Goal: Task Accomplishment & Management: Manage account settings

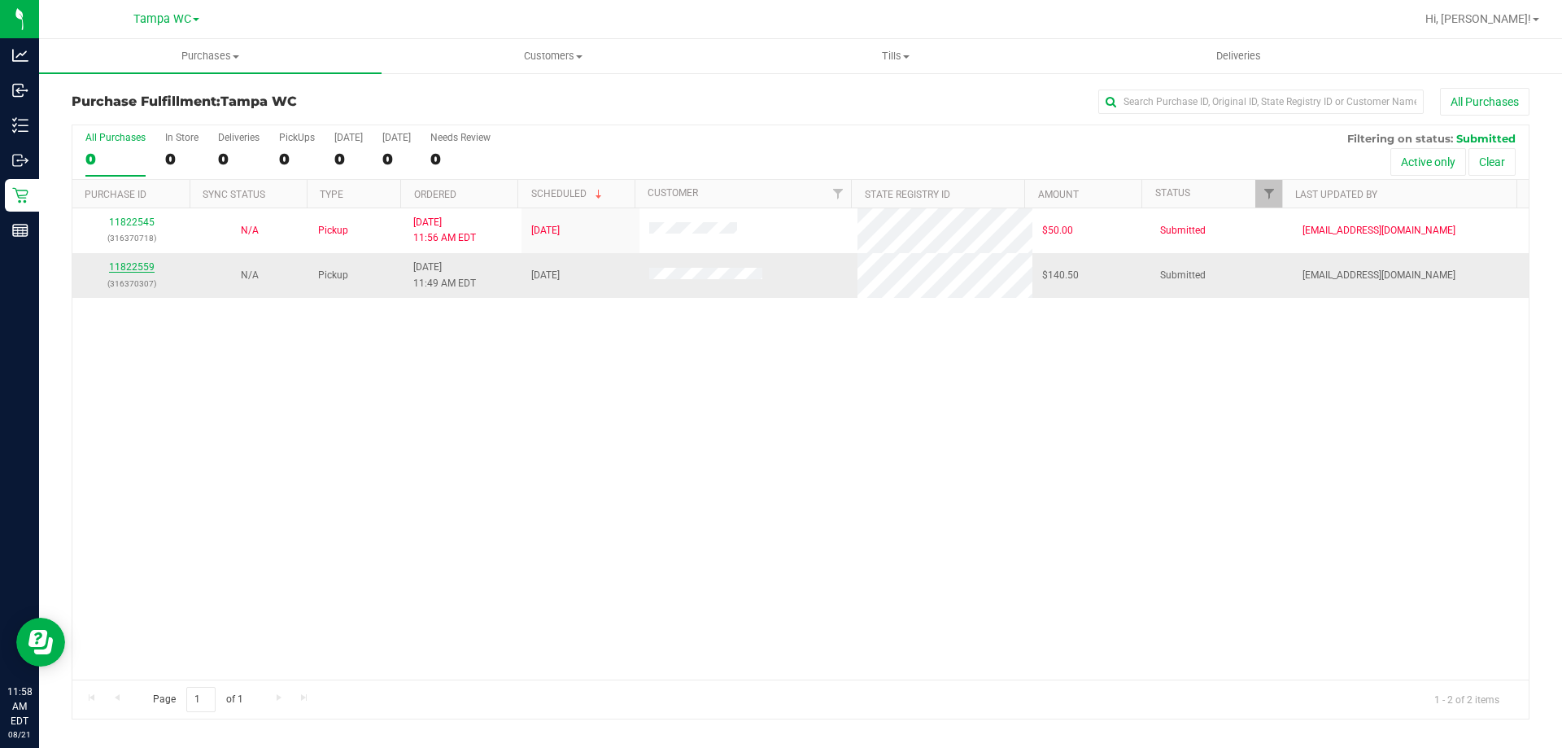
click at [118, 266] on link "11822559" at bounding box center [132, 266] width 46 height 11
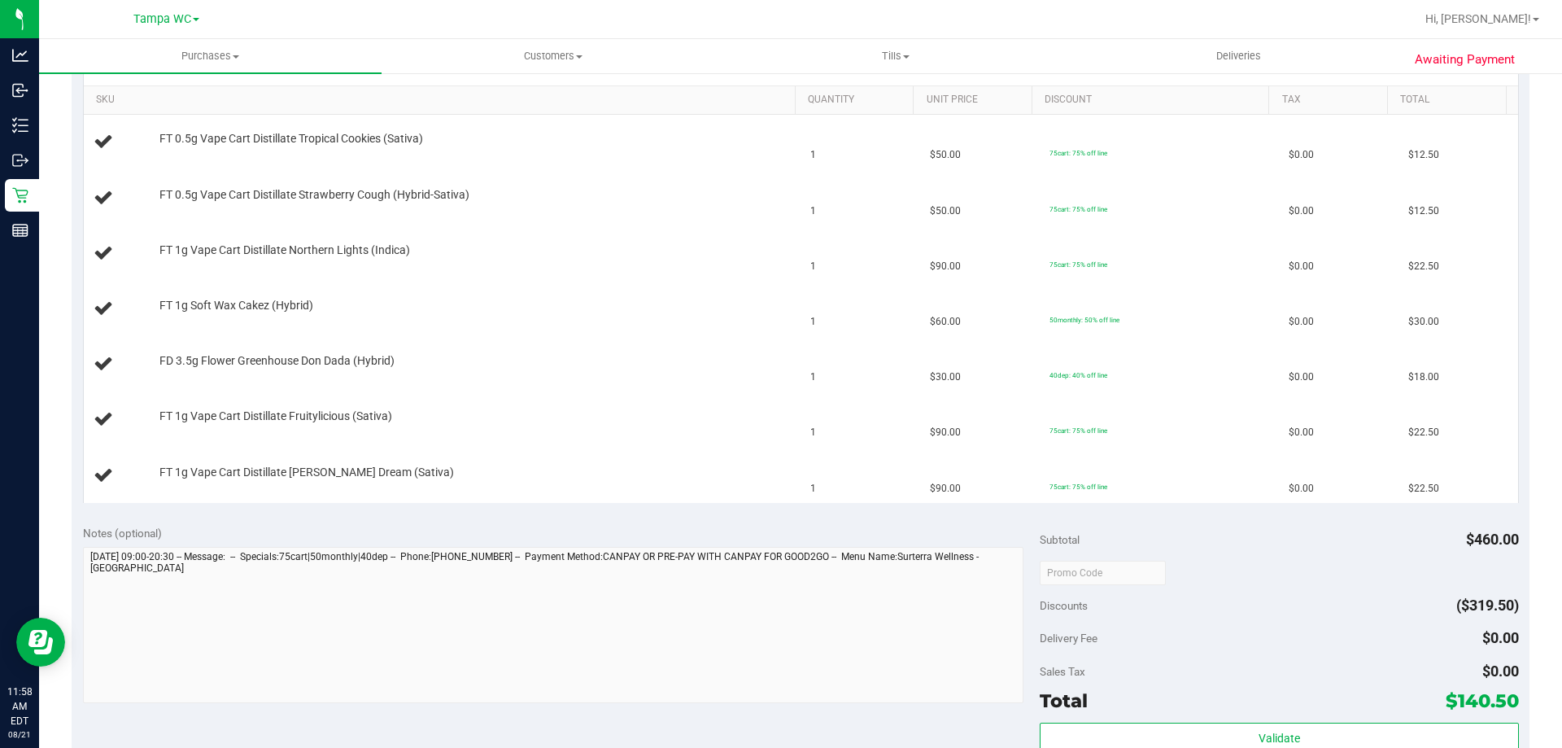
scroll to position [732, 0]
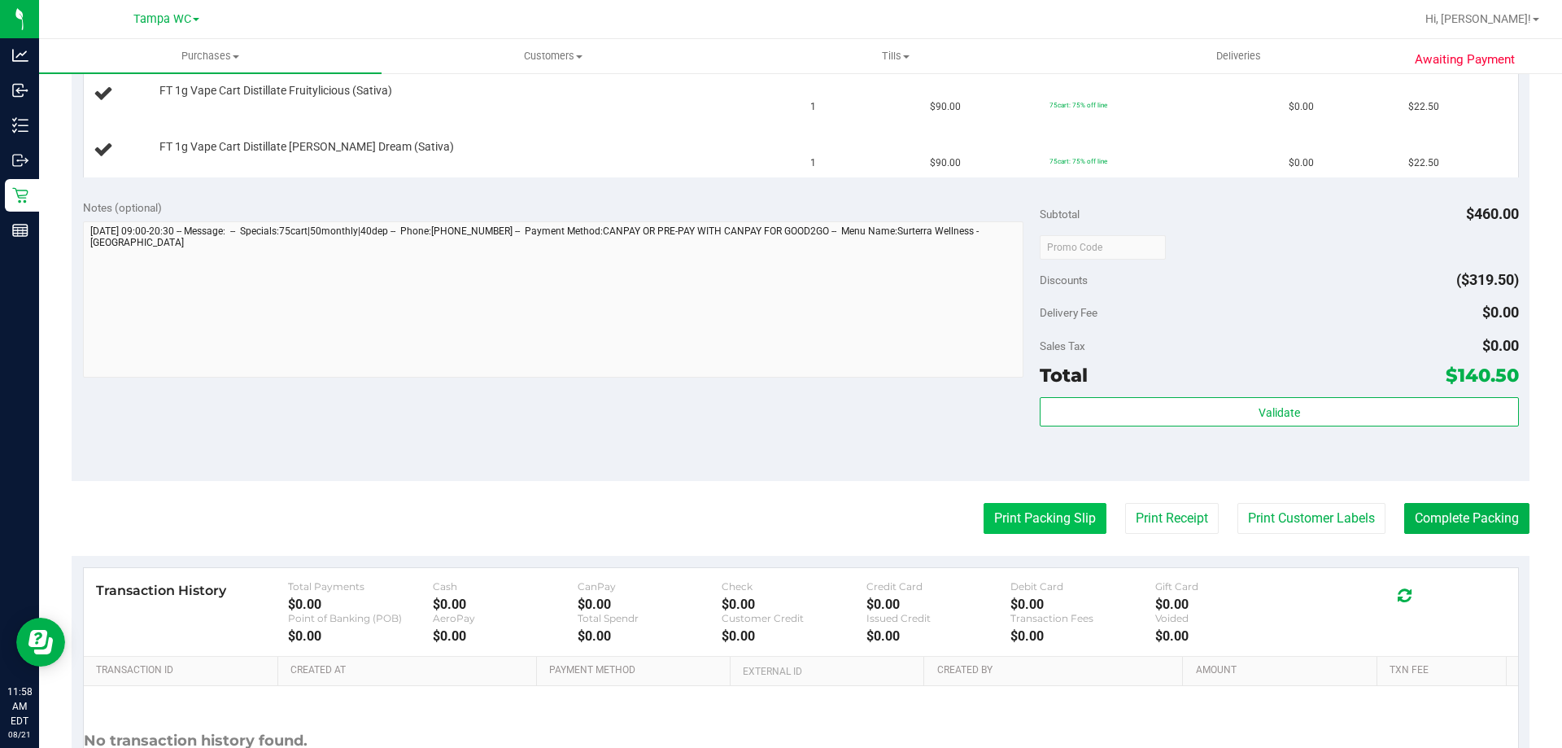
click at [984, 509] on button "Print Packing Slip" at bounding box center [1045, 518] width 123 height 31
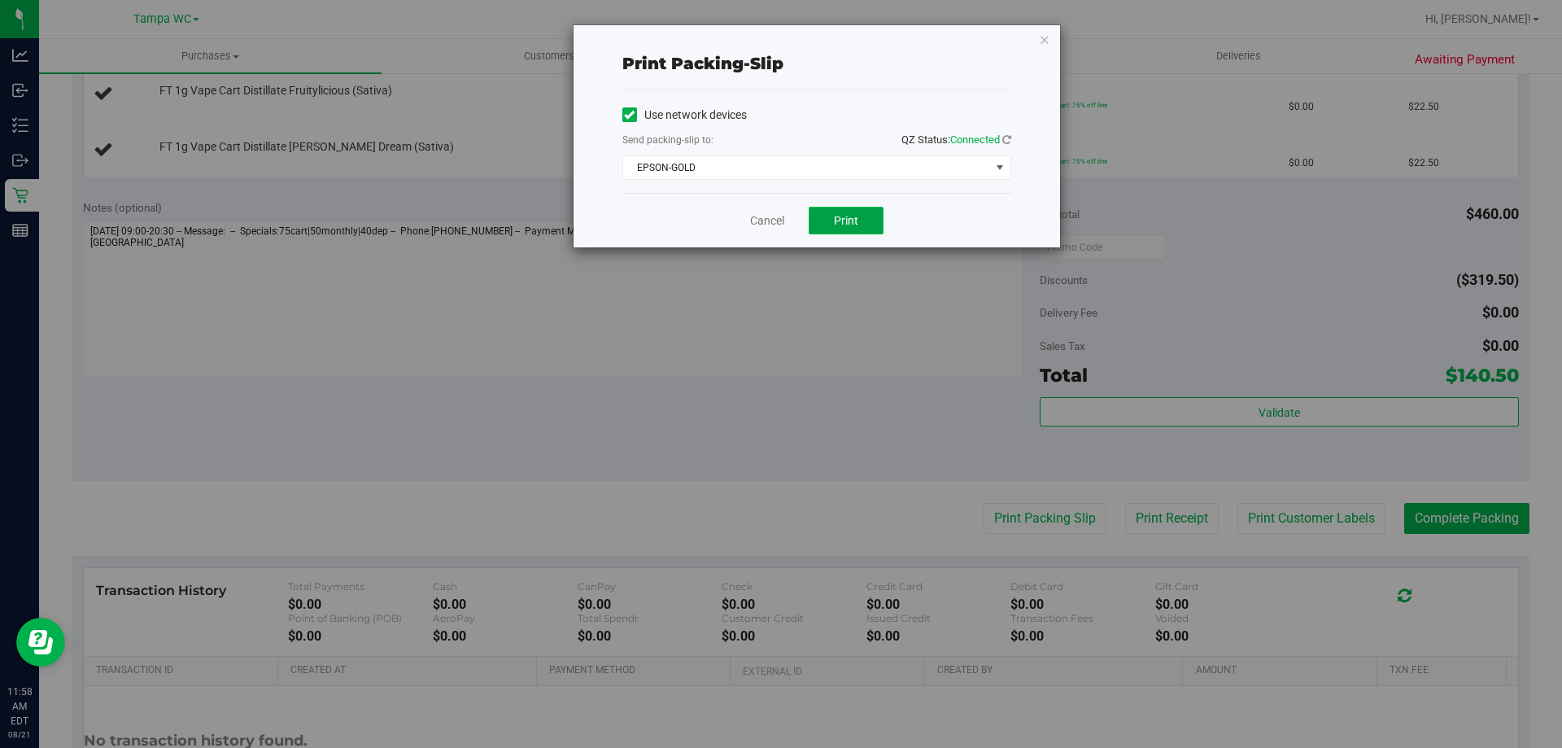
click at [828, 227] on button "Print" at bounding box center [846, 221] width 75 height 28
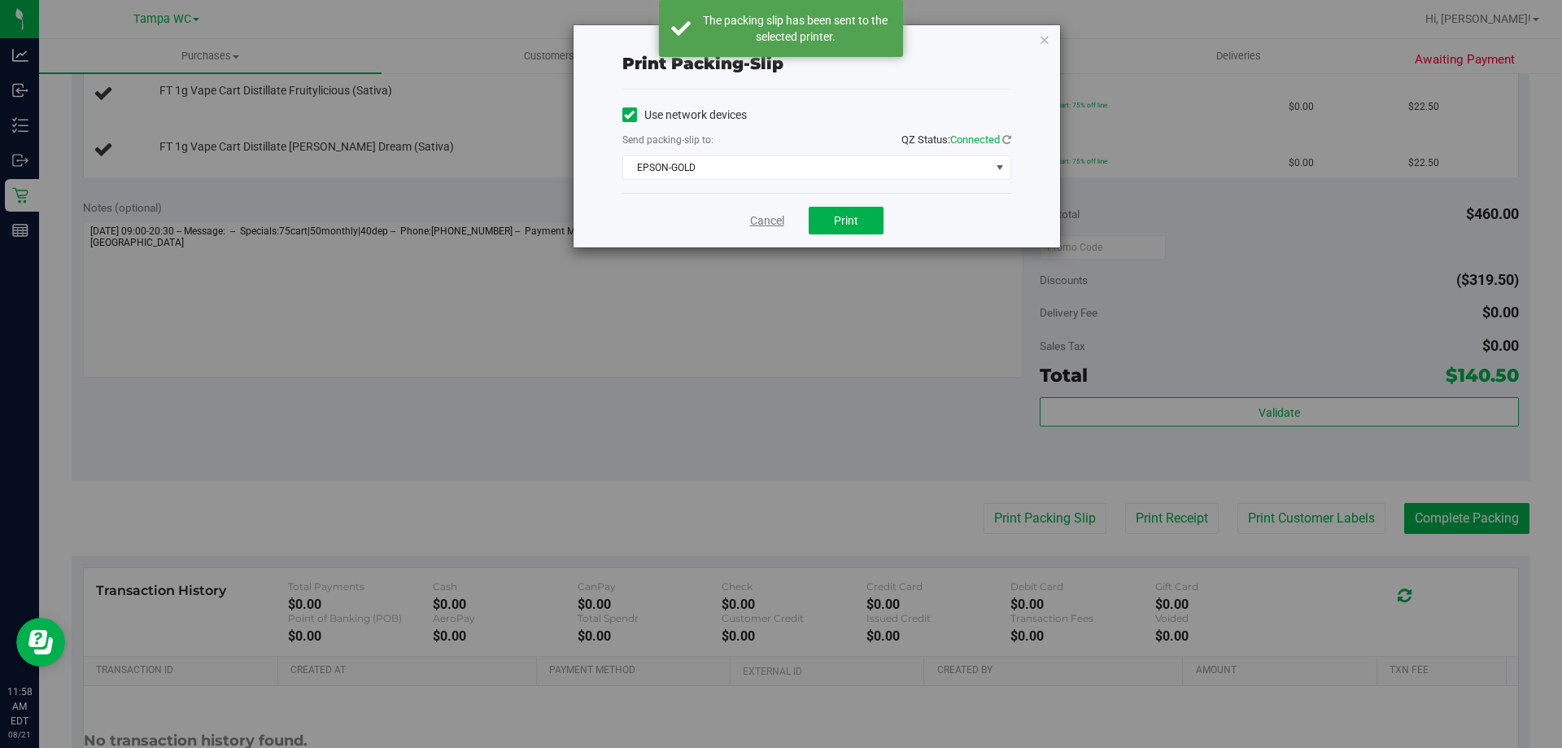
click at [771, 225] on link "Cancel" at bounding box center [767, 220] width 34 height 17
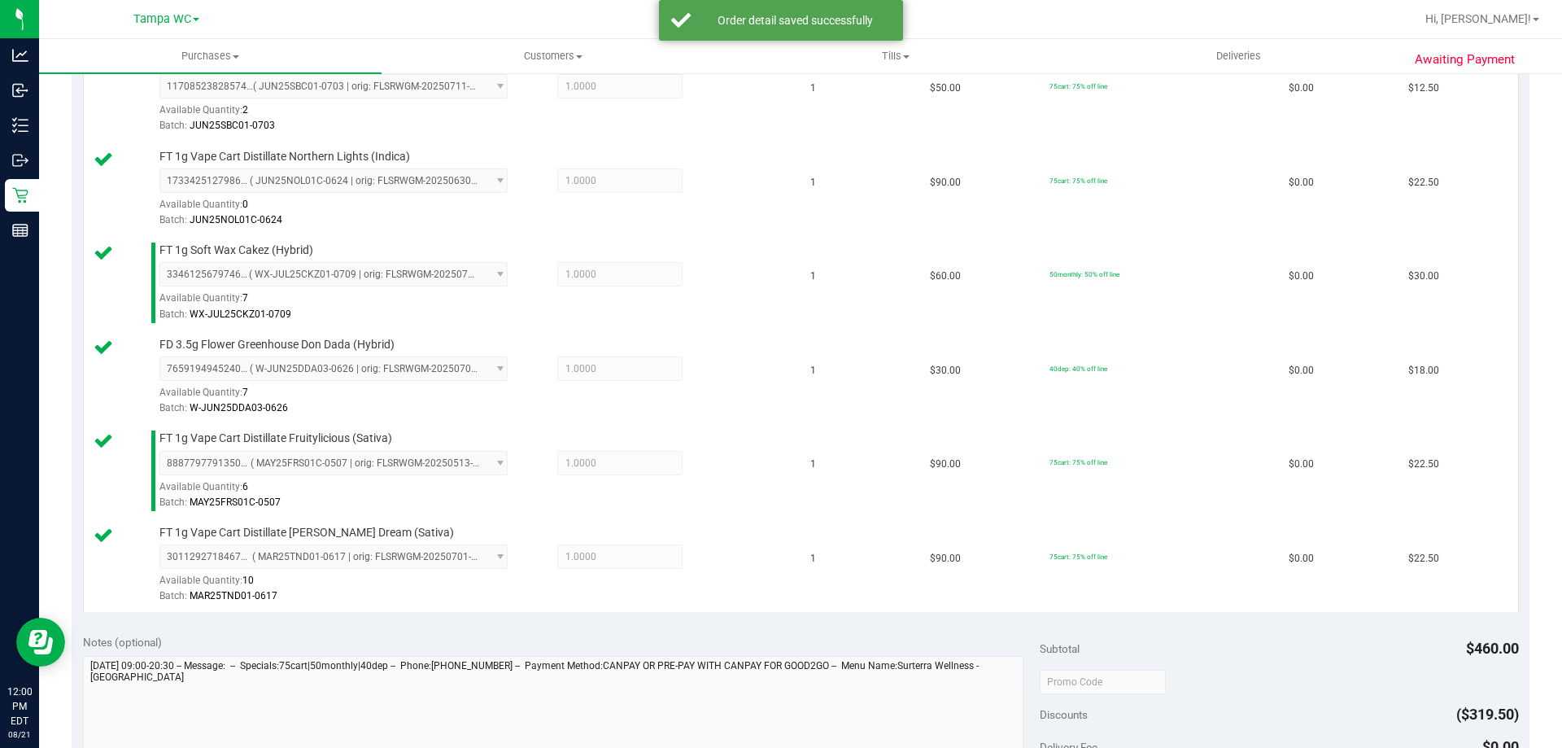
scroll to position [814, 0]
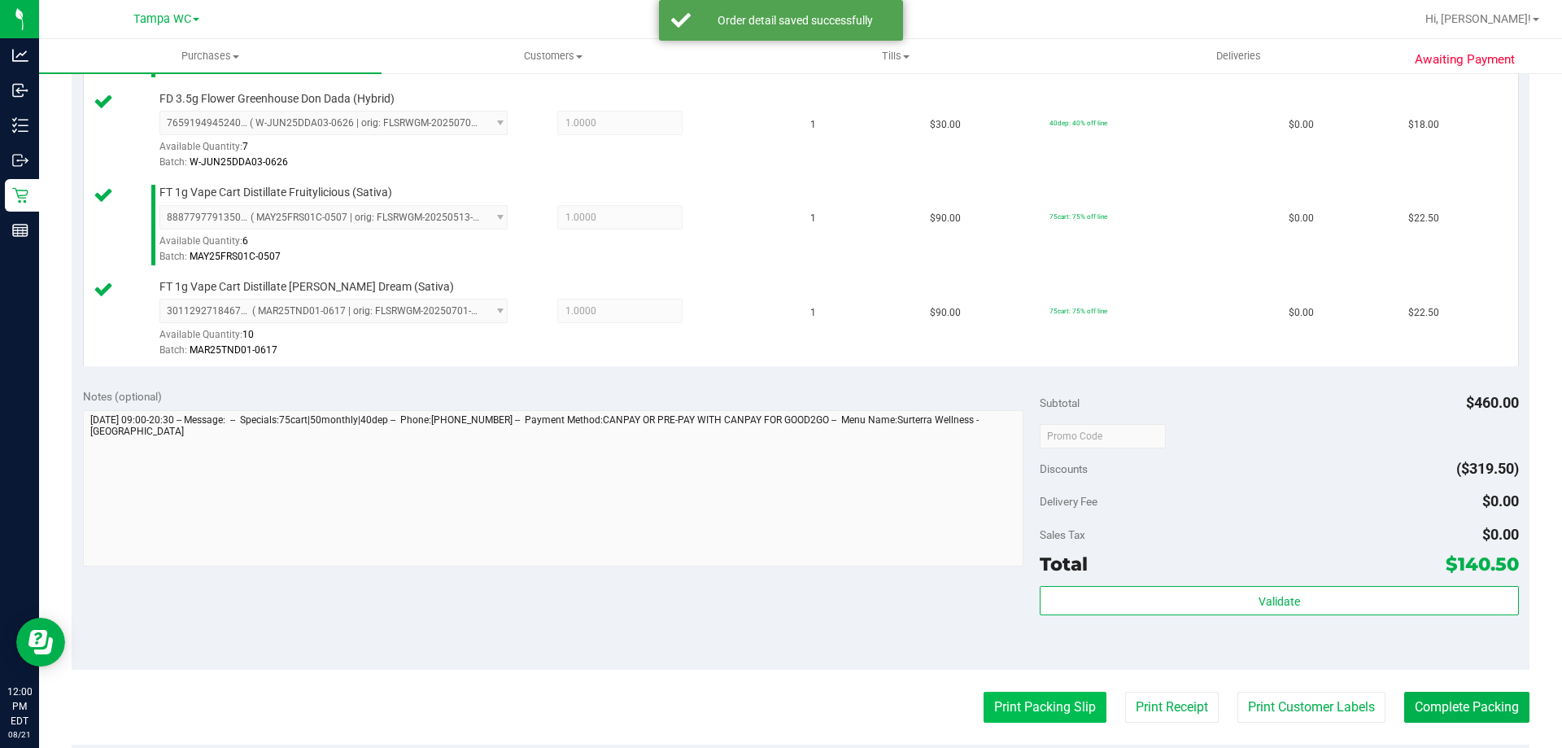
click at [1050, 714] on button "Print Packing Slip" at bounding box center [1045, 707] width 123 height 31
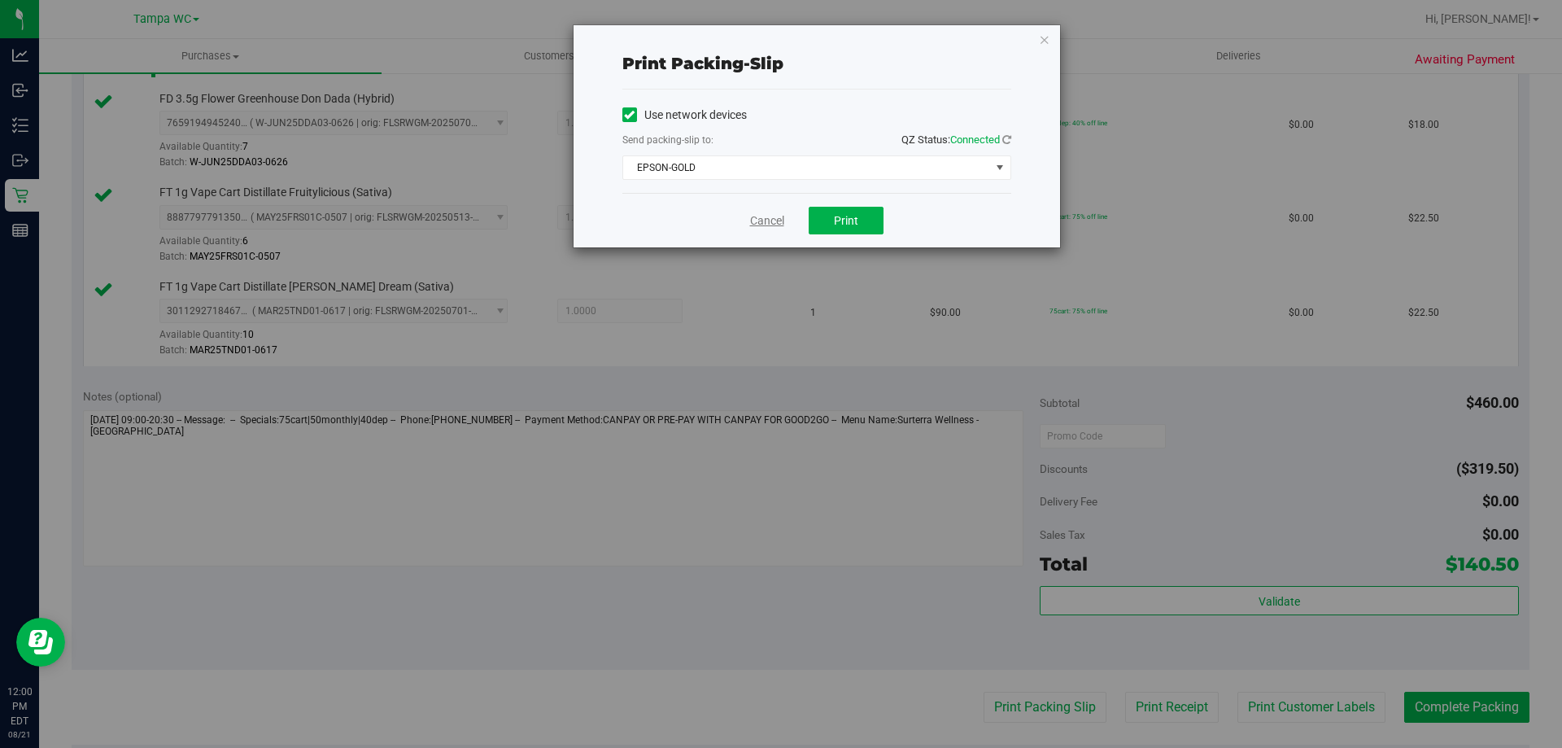
click at [767, 217] on link "Cancel" at bounding box center [767, 220] width 34 height 17
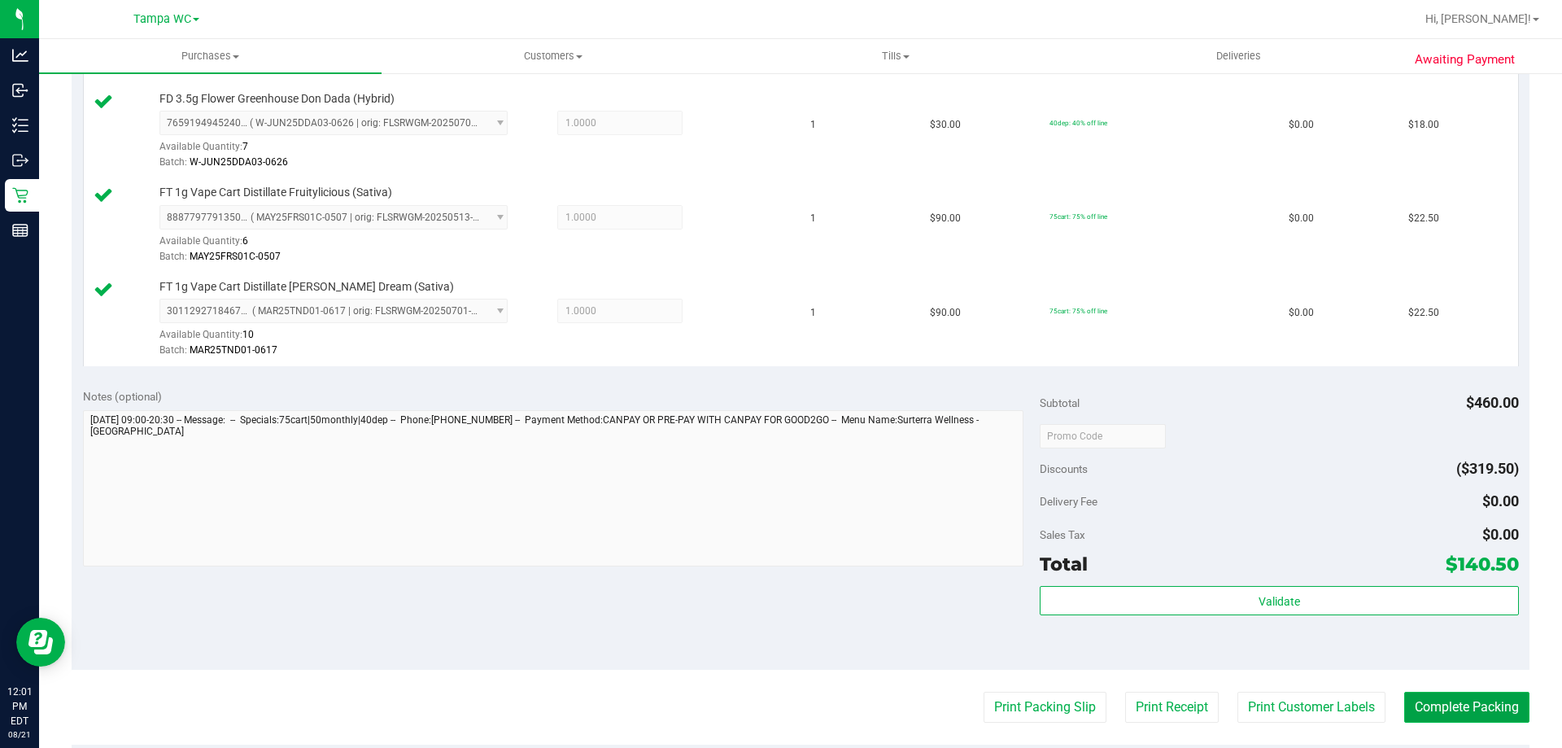
click at [1478, 701] on button "Complete Packing" at bounding box center [1466, 707] width 125 height 31
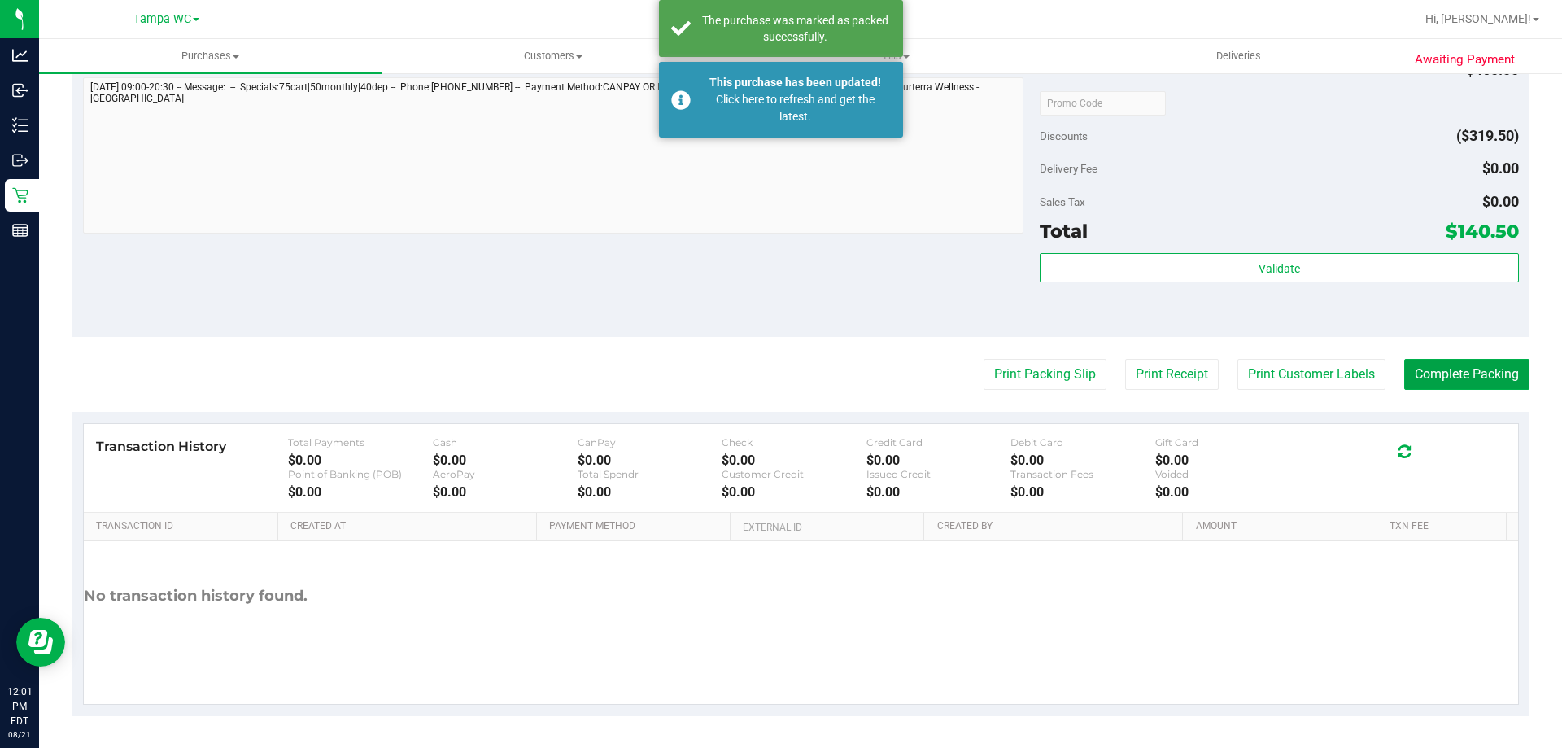
scroll to position [1147, 0]
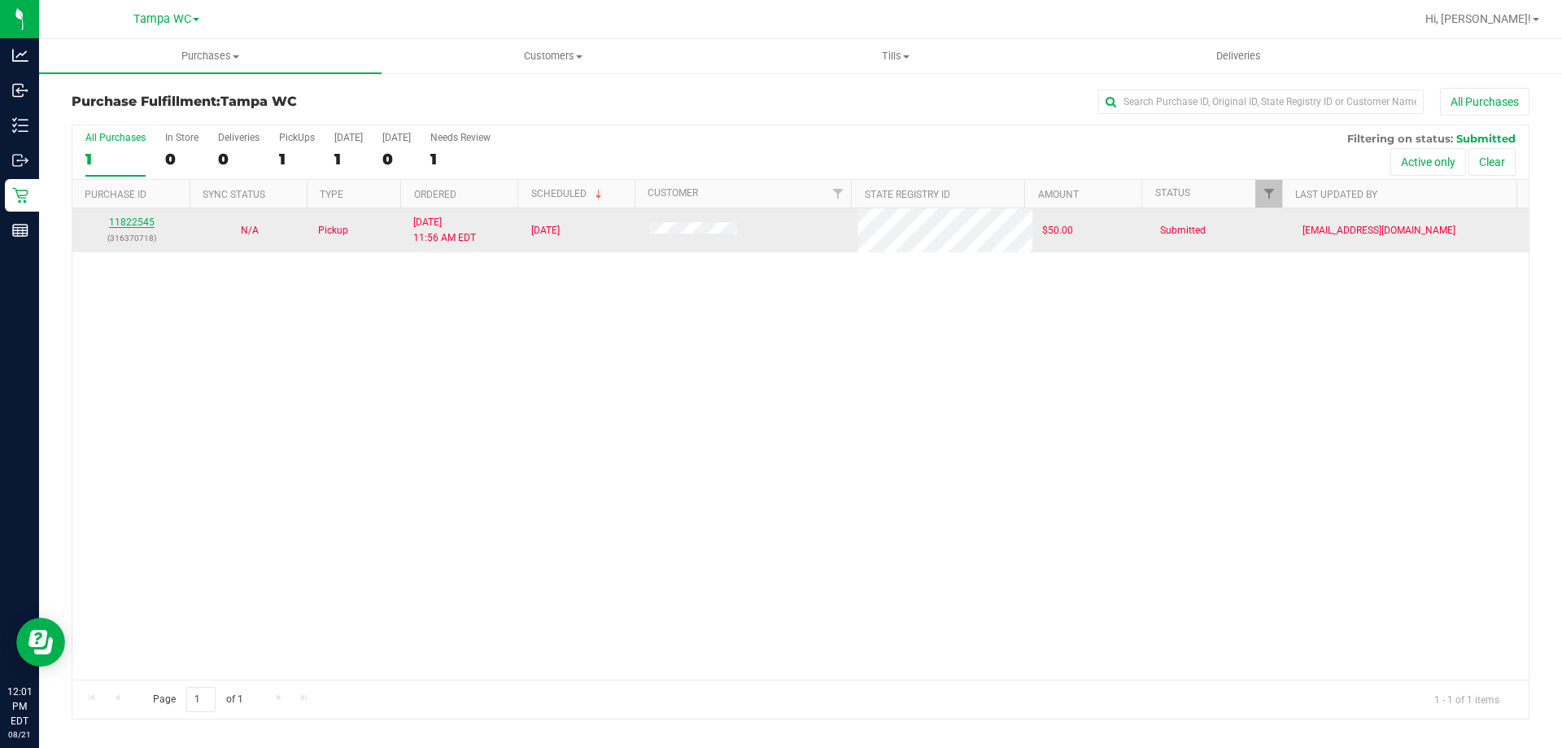
click at [149, 218] on link "11822545" at bounding box center [132, 221] width 46 height 11
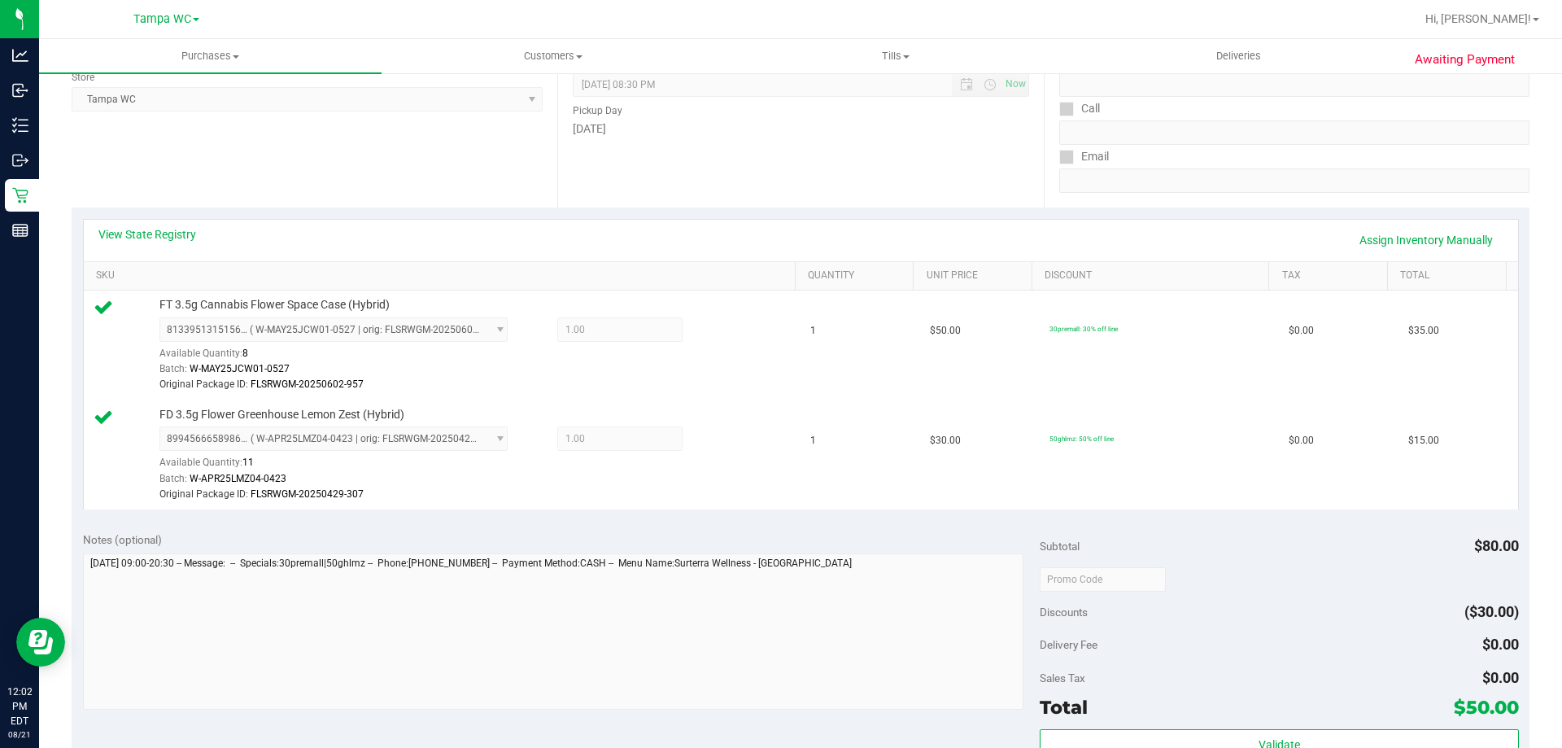
scroll to position [81, 0]
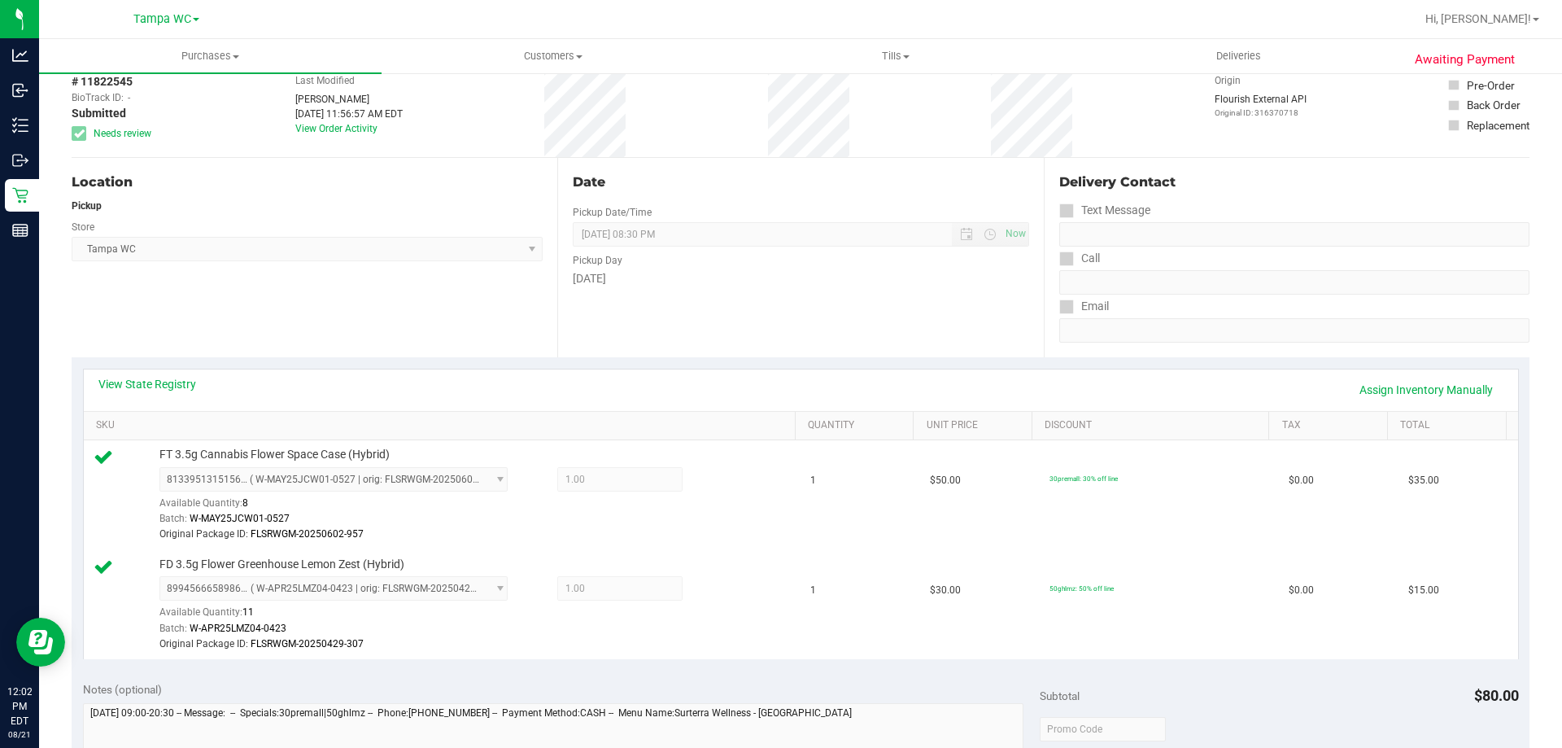
click at [736, 345] on div "Date Pickup Date/Time 08/21/2025 Now 08/21/2025 08:30 PM Now Pickup Day Thursday" at bounding box center [800, 257] width 486 height 199
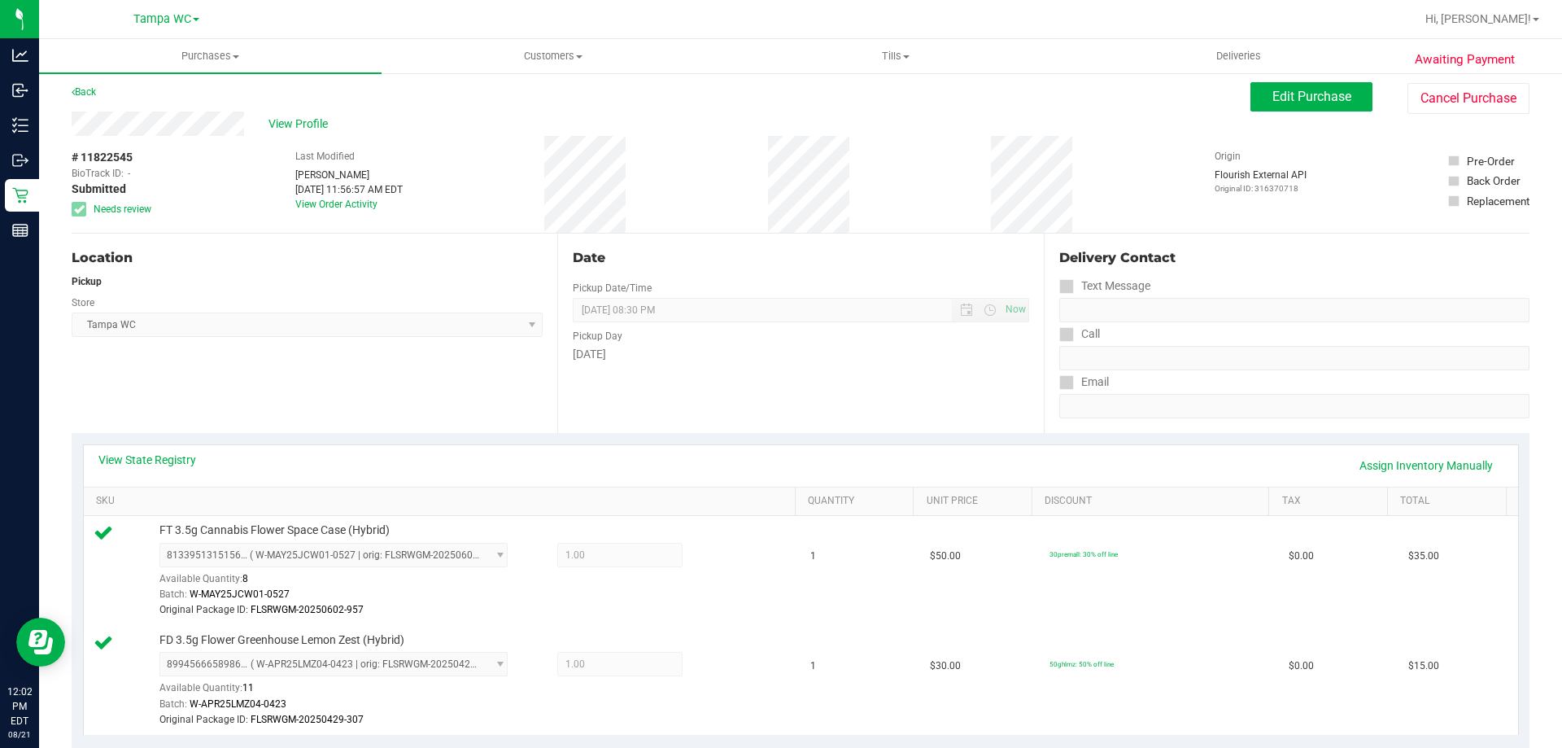
scroll to position [0, 0]
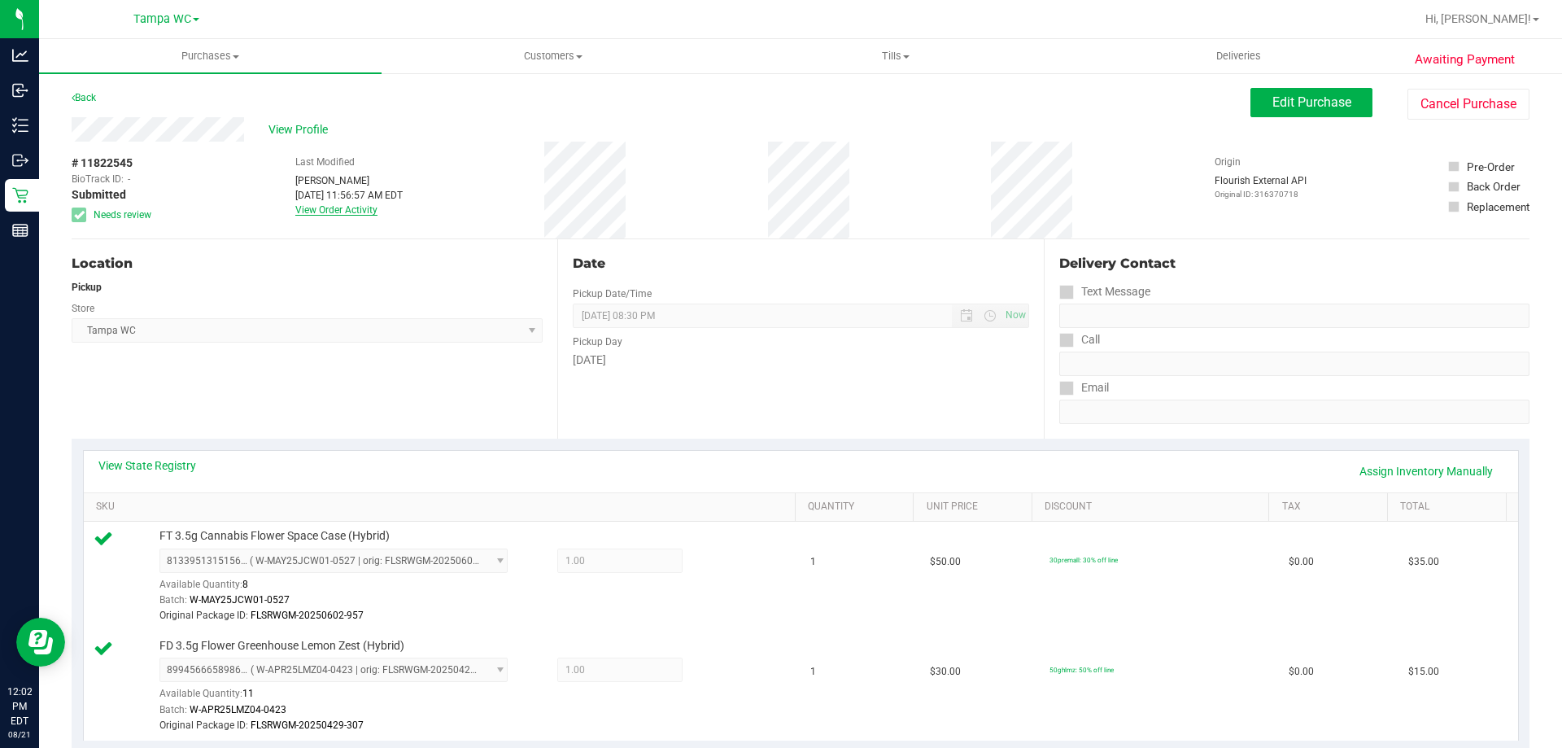
click at [301, 204] on link "View Order Activity" at bounding box center [336, 209] width 82 height 11
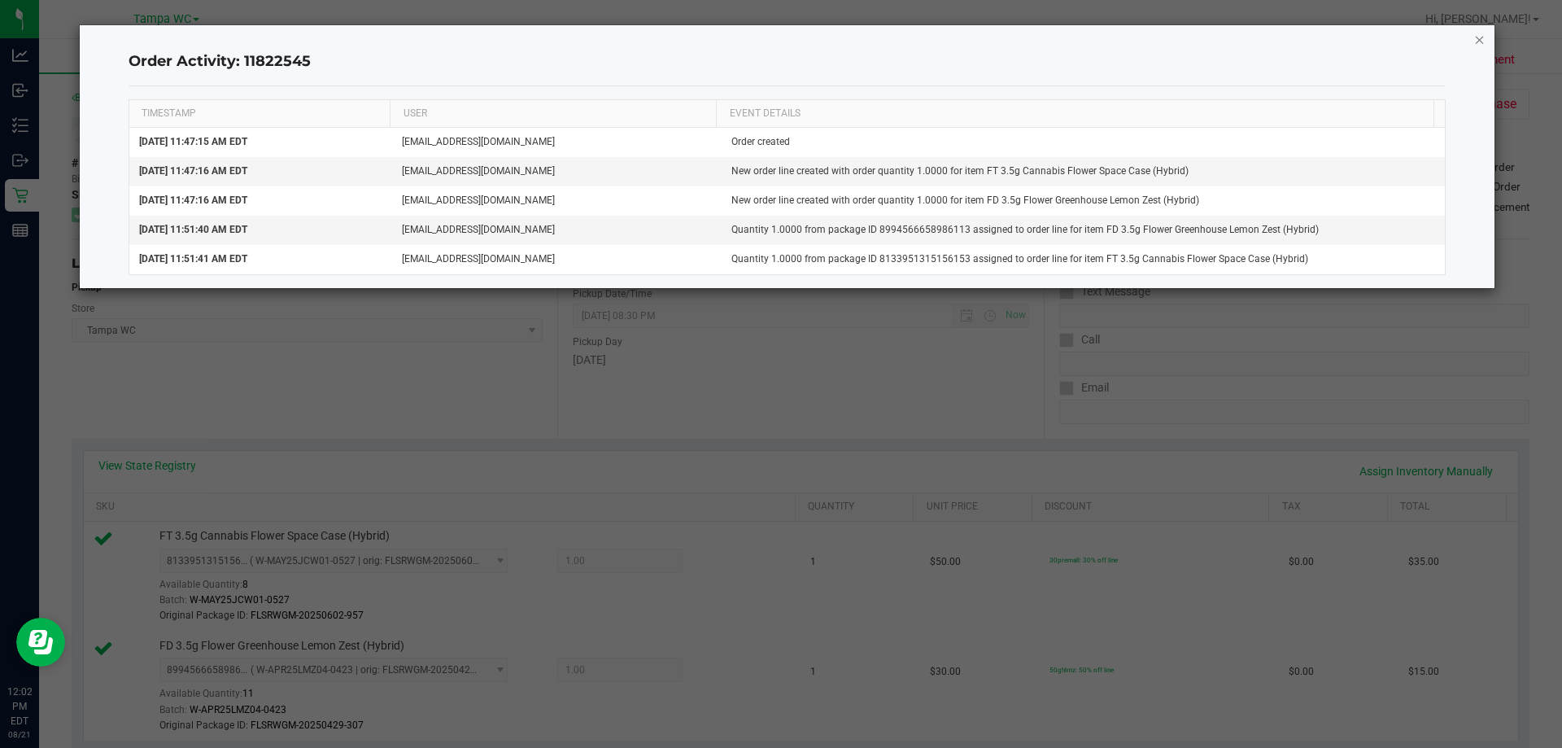
click at [1483, 41] on icon "button" at bounding box center [1479, 39] width 11 height 20
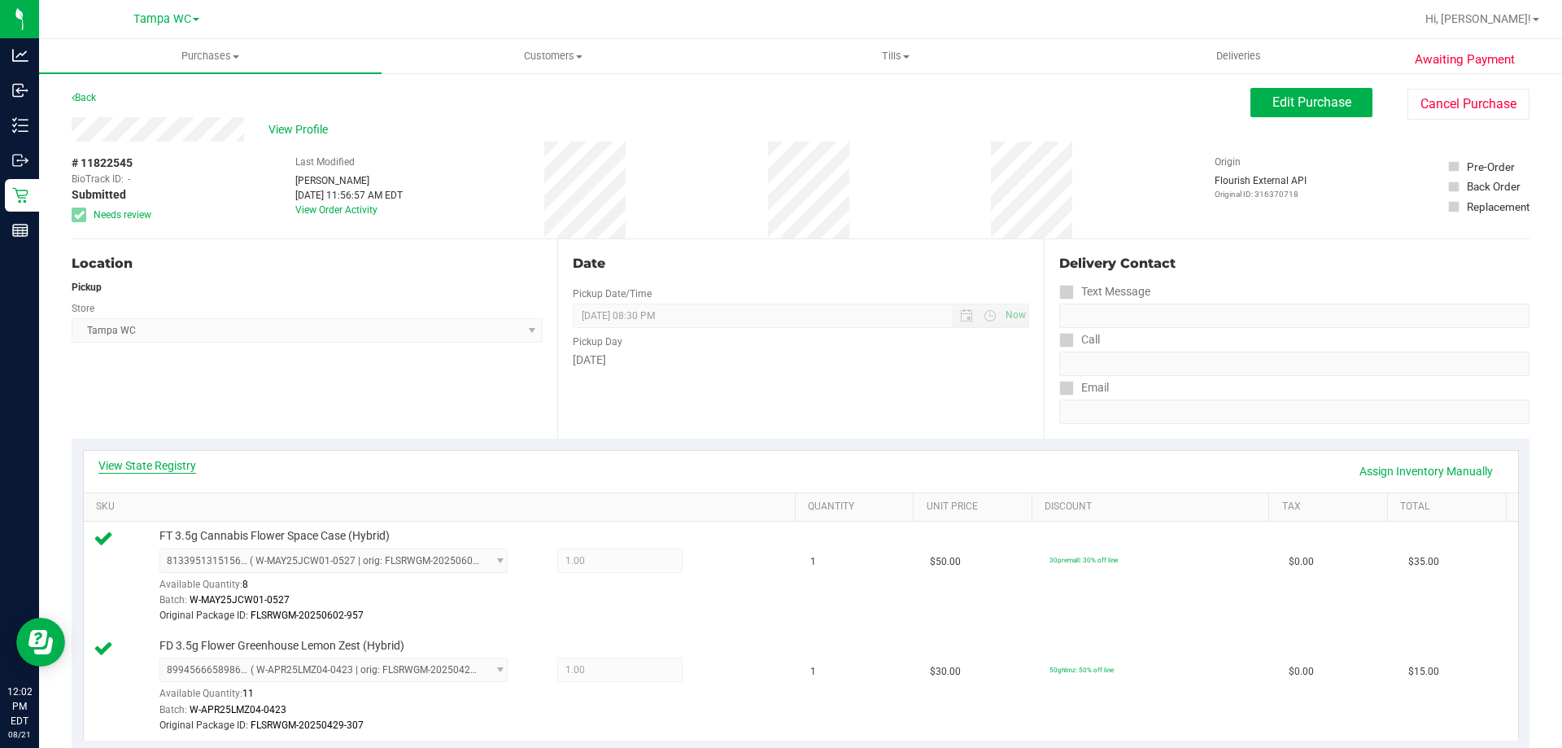
click at [155, 467] on link "View State Registry" at bounding box center [147, 465] width 98 height 16
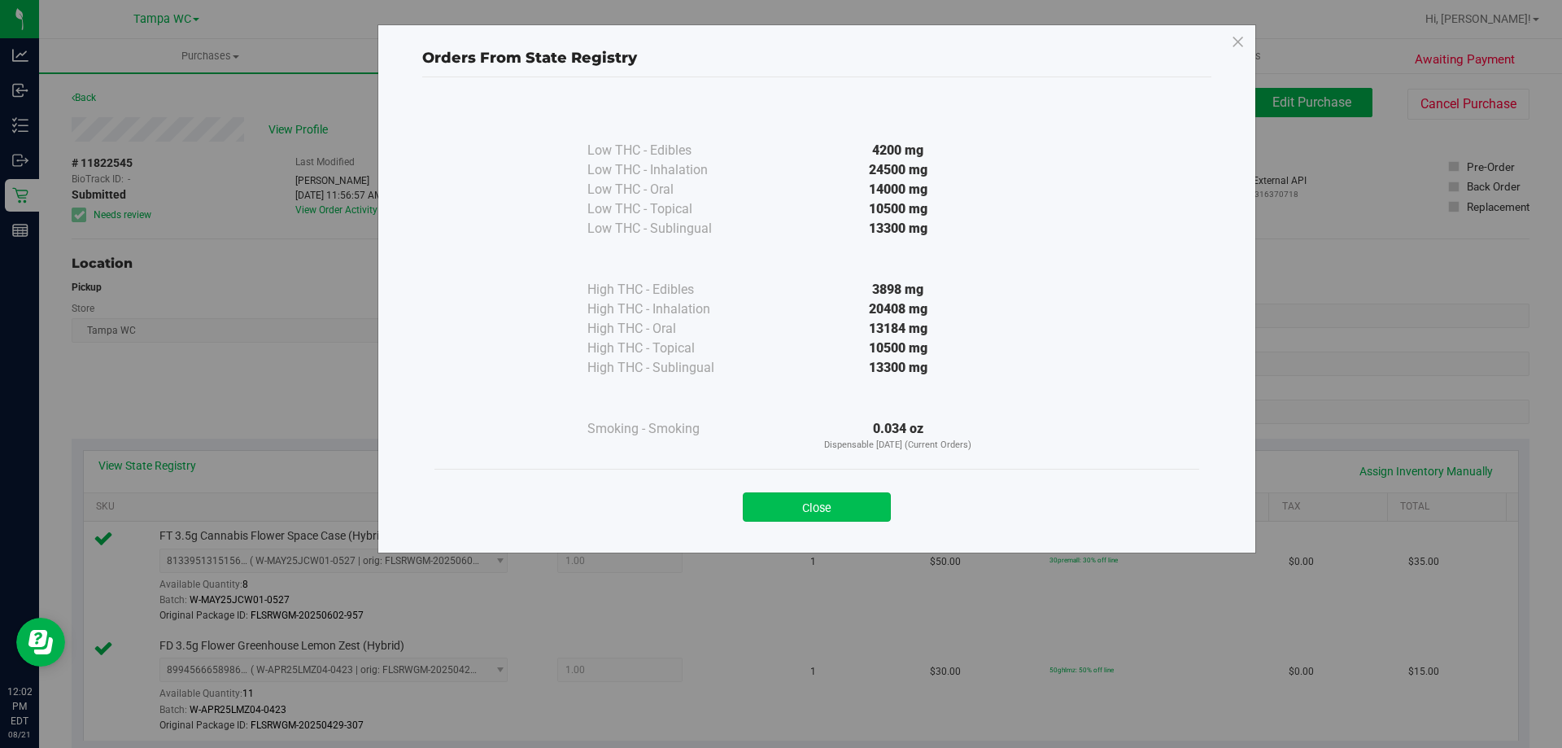
click at [858, 507] on button "Close" at bounding box center [817, 506] width 148 height 29
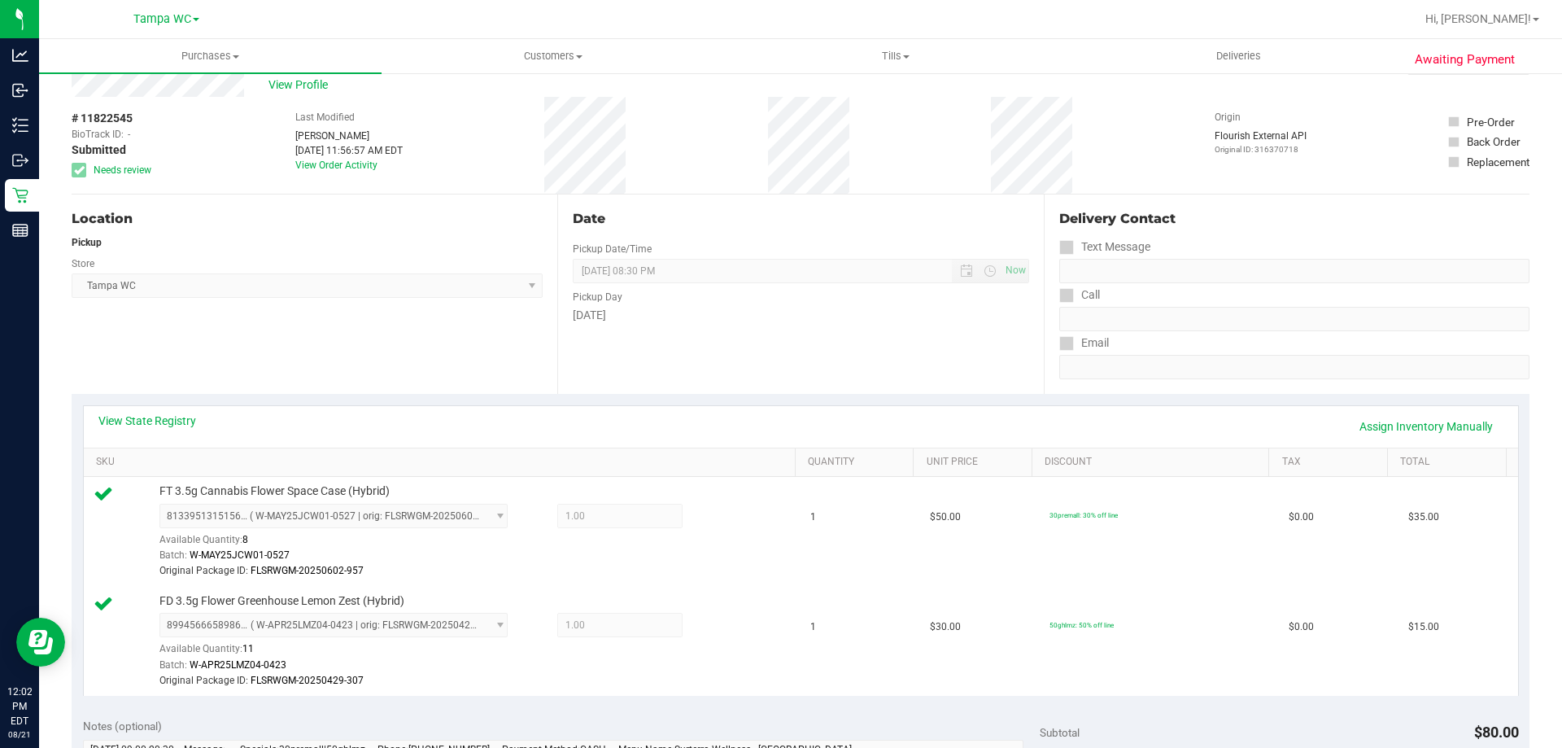
scroll to position [81, 0]
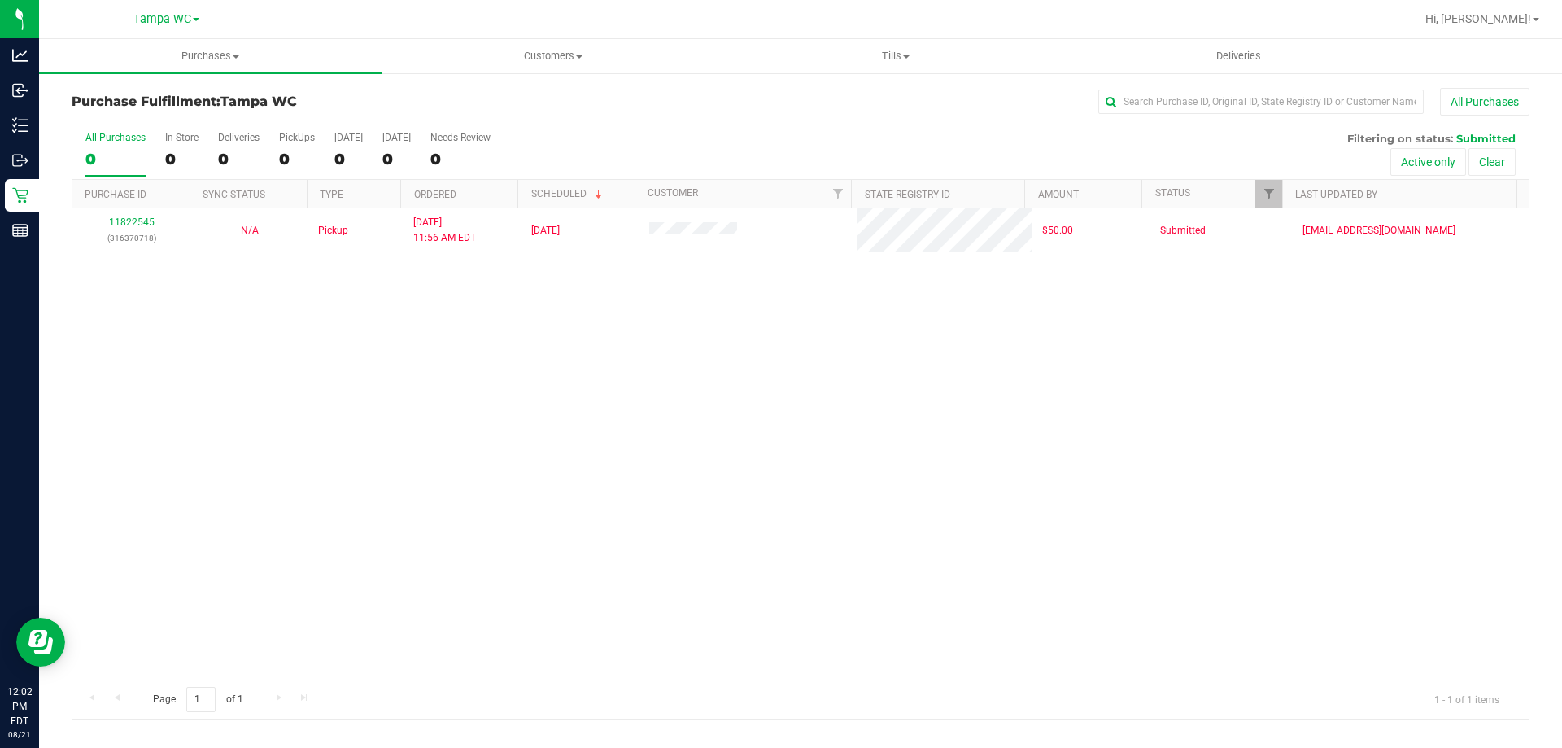
click at [815, 506] on div "11822545 (316370718) N/A Pickup 8/21/2025 11:56 AM EDT 8/21/2025 $50.00 Submitt…" at bounding box center [800, 443] width 1457 height 471
drag, startPoint x: 690, startPoint y: 263, endPoint x: 474, endPoint y: 159, distance: 240.2
click at [689, 263] on div "11822545 (316370718) N/A Pickup 8/21/2025 11:56 AM EDT 8/21/2025 $50.00 Submitt…" at bounding box center [800, 443] width 1457 height 471
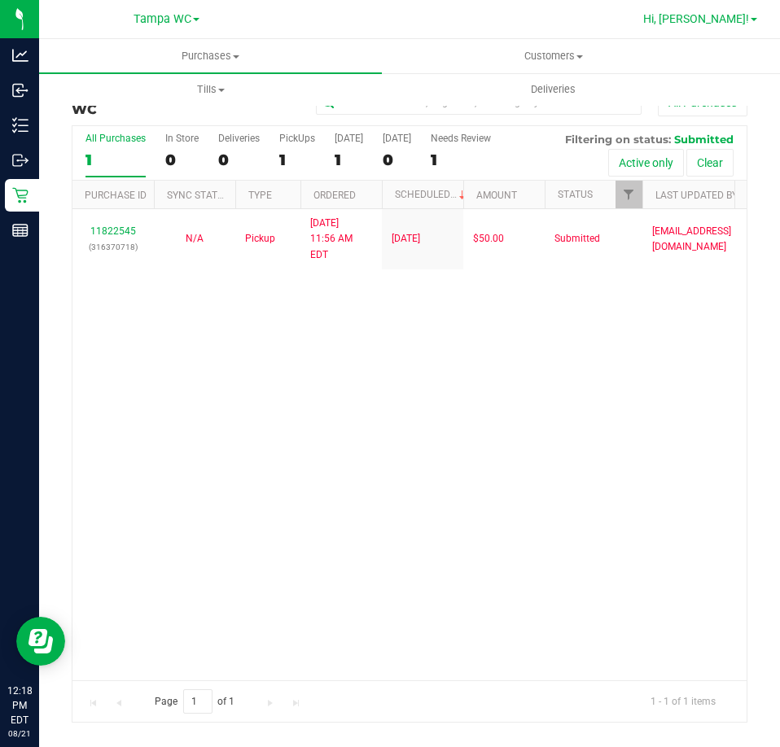
click at [725, 25] on span "Hi, [PERSON_NAME]!" at bounding box center [696, 18] width 106 height 13
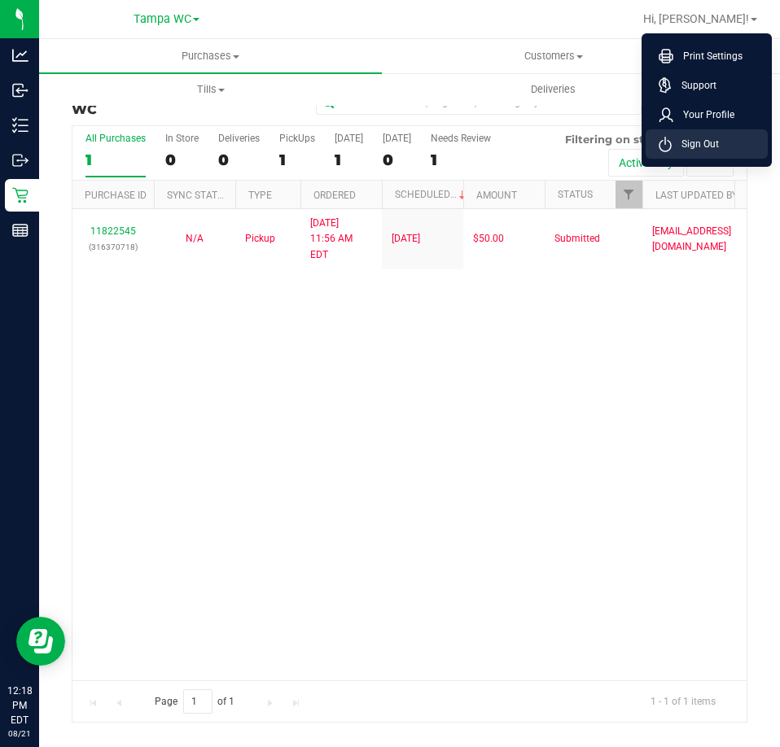
click at [697, 139] on span "Sign Out" at bounding box center [694, 144] width 47 height 16
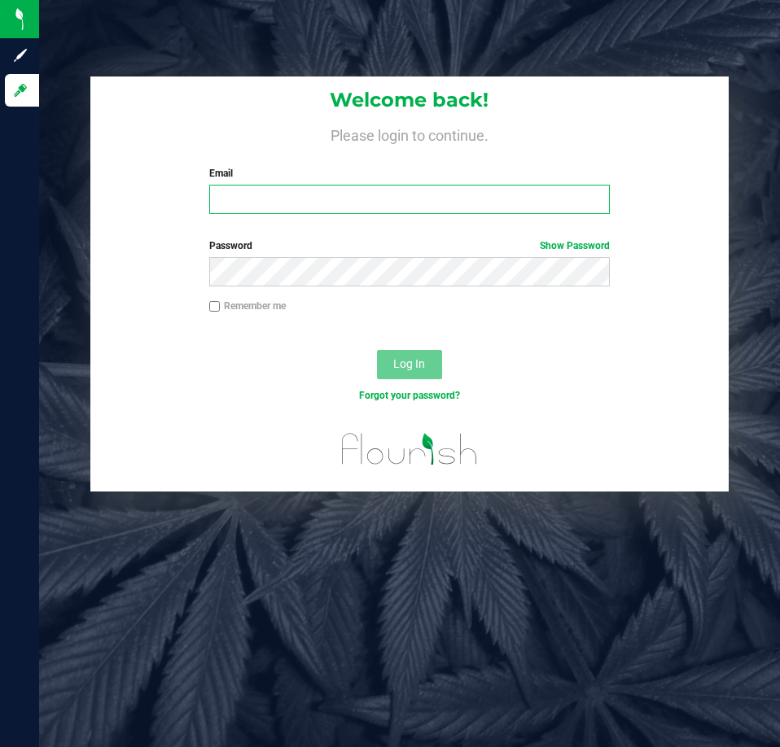
click at [428, 197] on input "Email" at bounding box center [409, 199] width 400 height 29
type input "[EMAIL_ADDRESS][DOMAIN_NAME]"
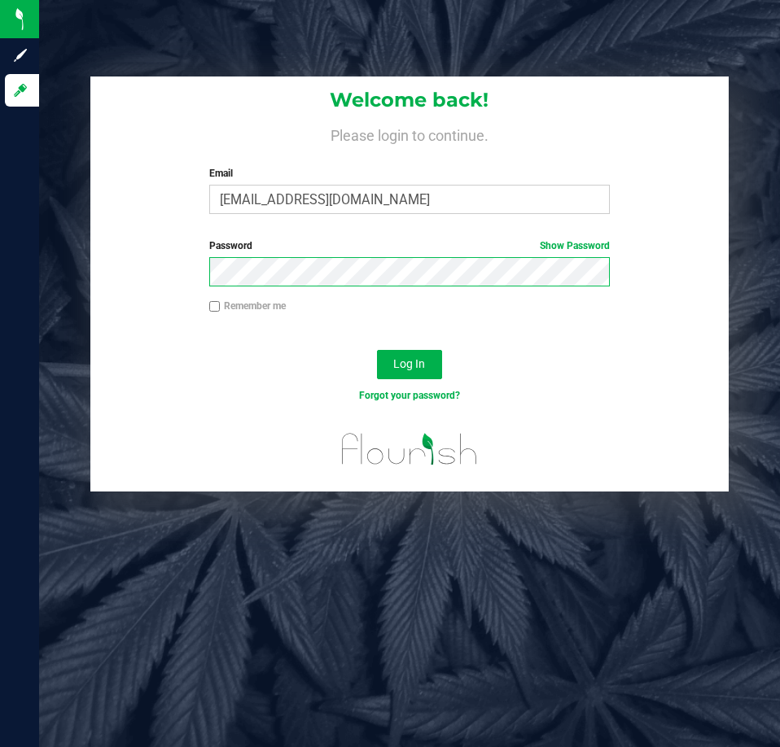
click at [377, 350] on button "Log In" at bounding box center [409, 364] width 65 height 29
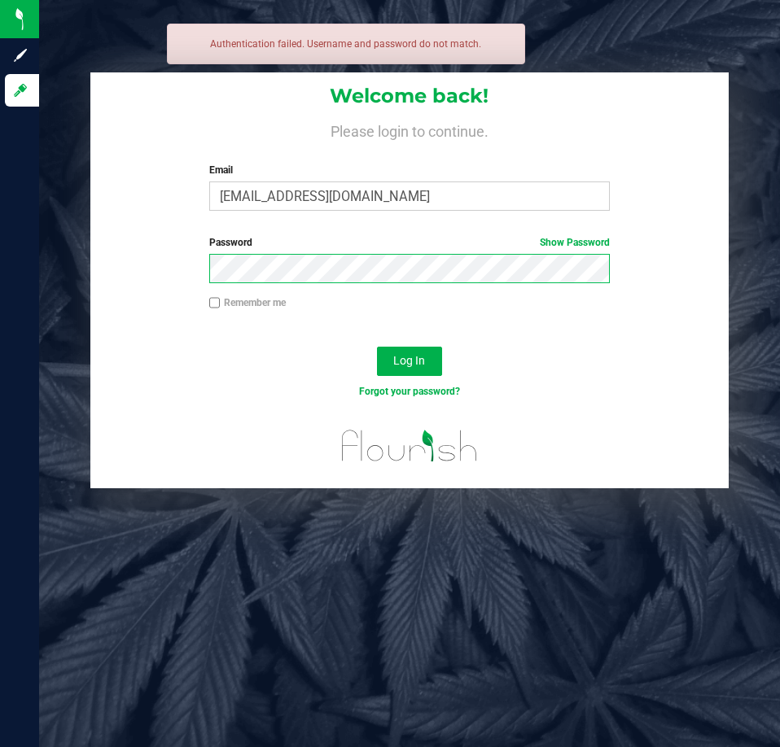
click at [377, 347] on button "Log In" at bounding box center [409, 361] width 65 height 29
